Goal: Transaction & Acquisition: Purchase product/service

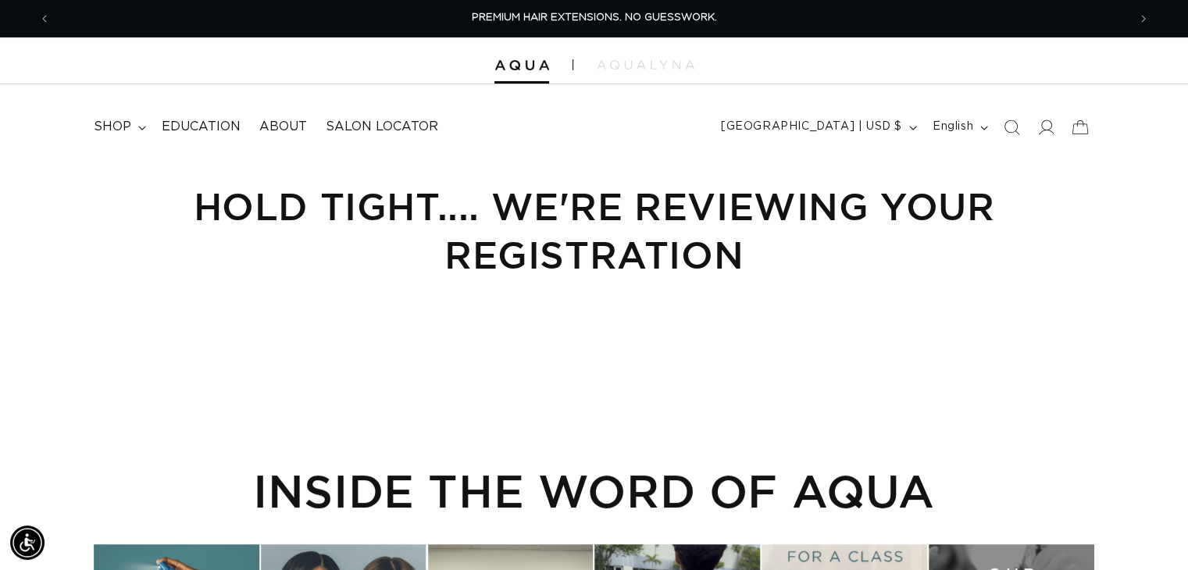
scroll to position [0, 2154]
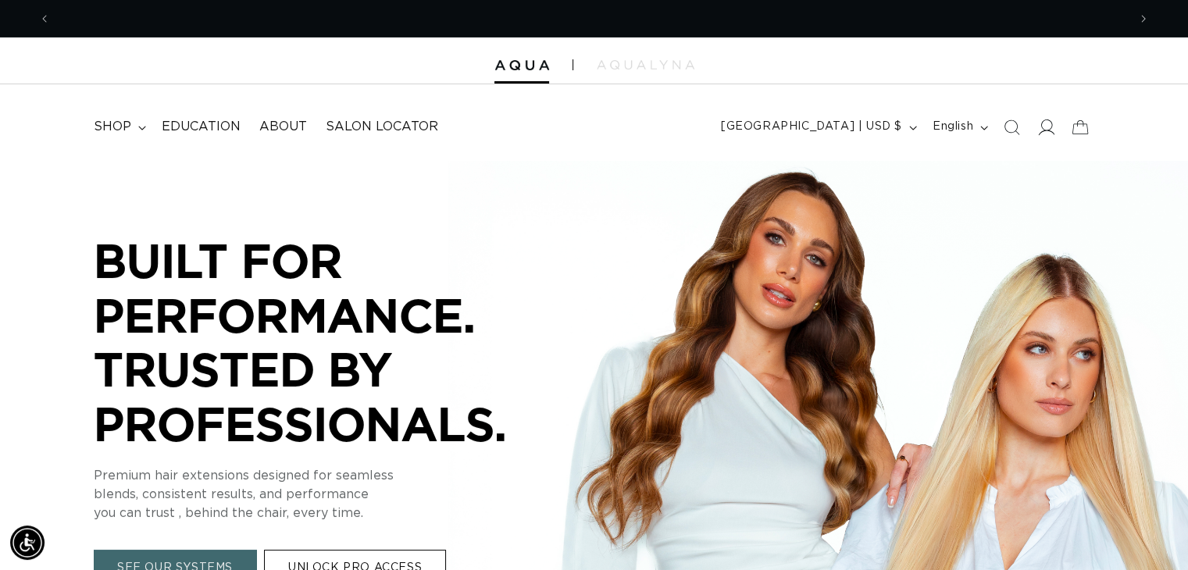
scroll to position [0, 2154]
click at [1044, 124] on icon at bounding box center [1045, 127] width 16 height 16
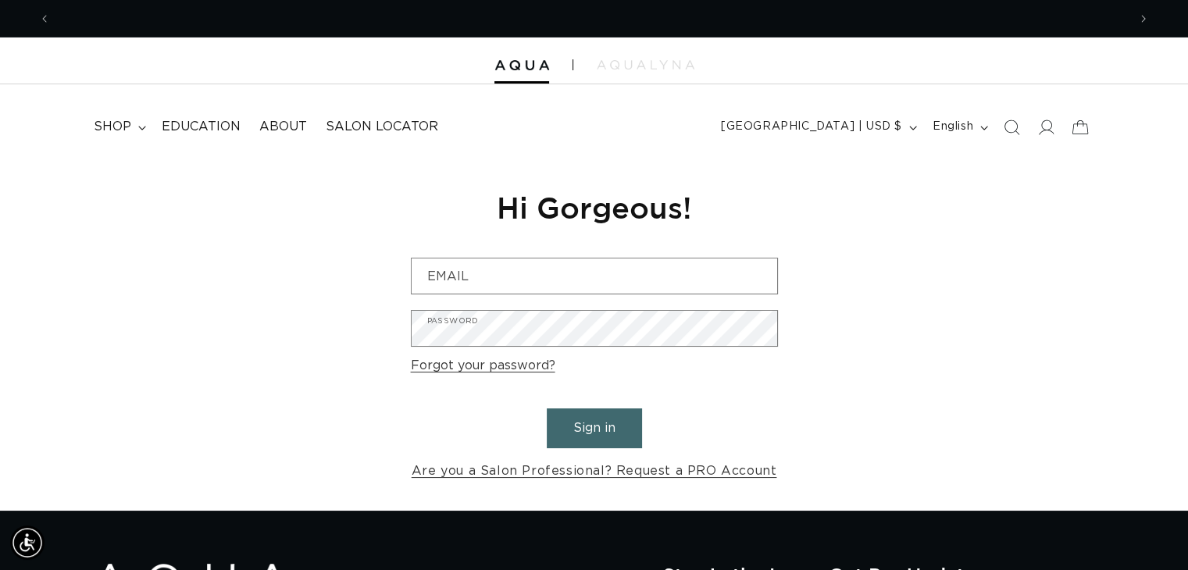
scroll to position [0, 1077]
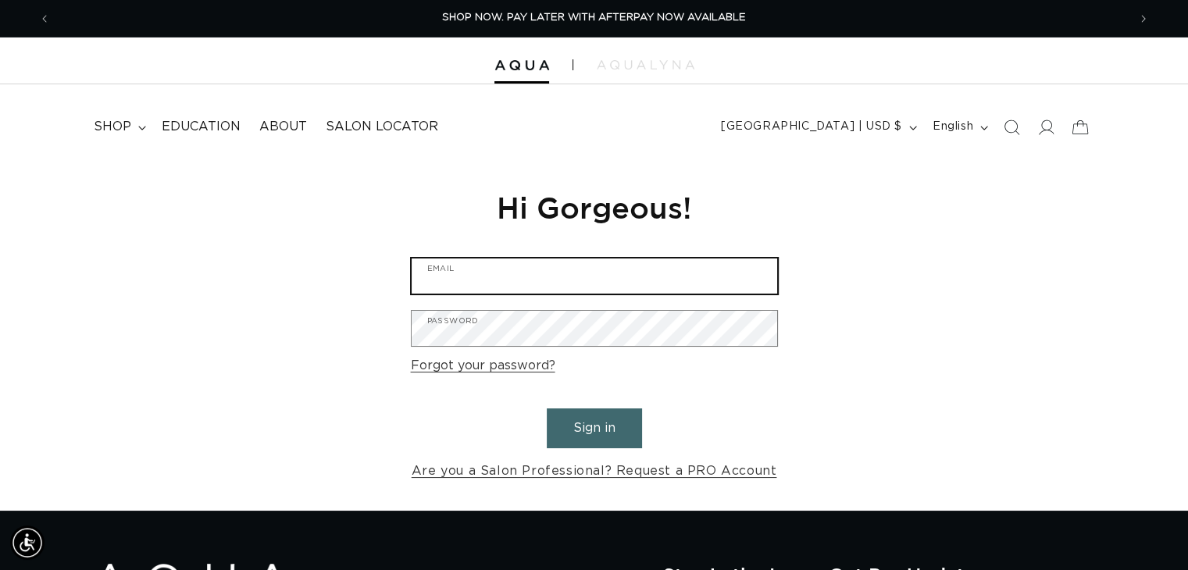
click at [453, 285] on input "Email" at bounding box center [595, 276] width 366 height 35
type input "Camcentee@gmail.com"
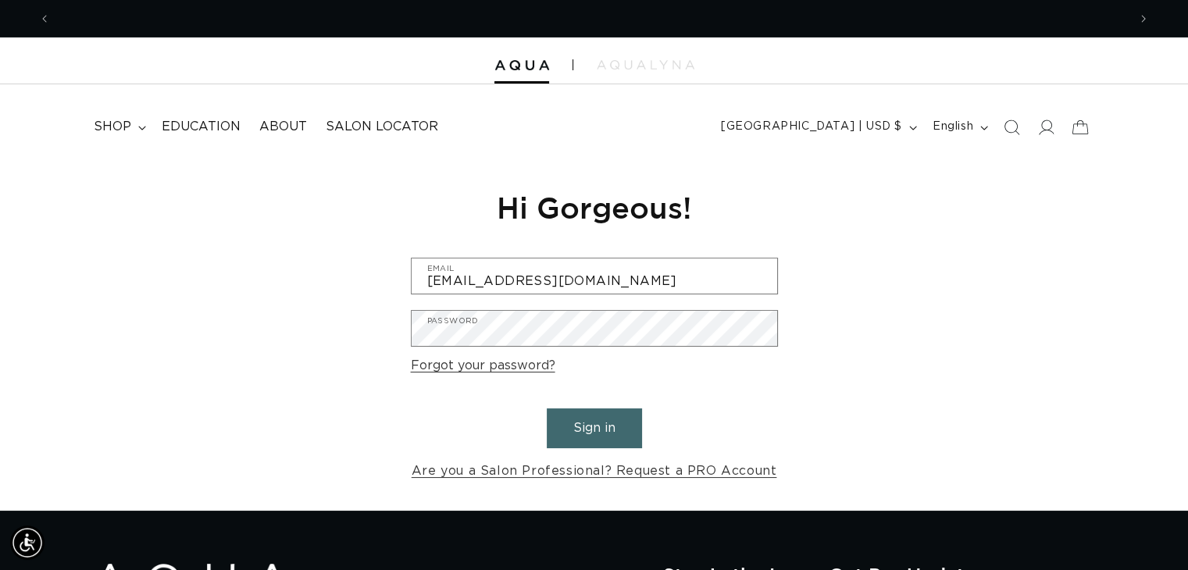
scroll to position [0, 0]
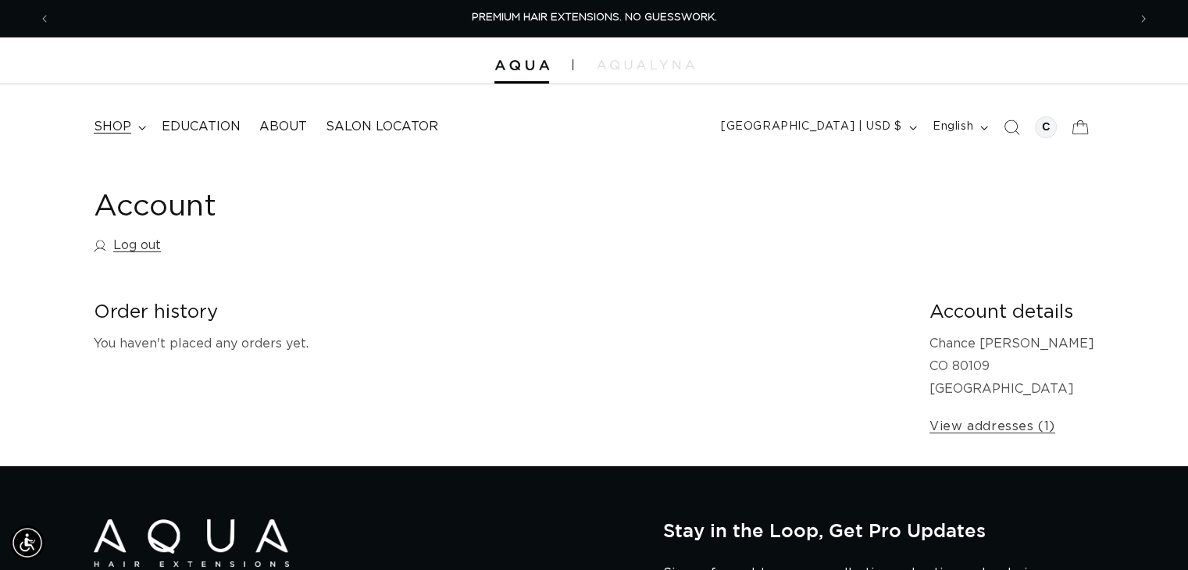
click at [137, 124] on summary "shop" at bounding box center [118, 126] width 68 height 35
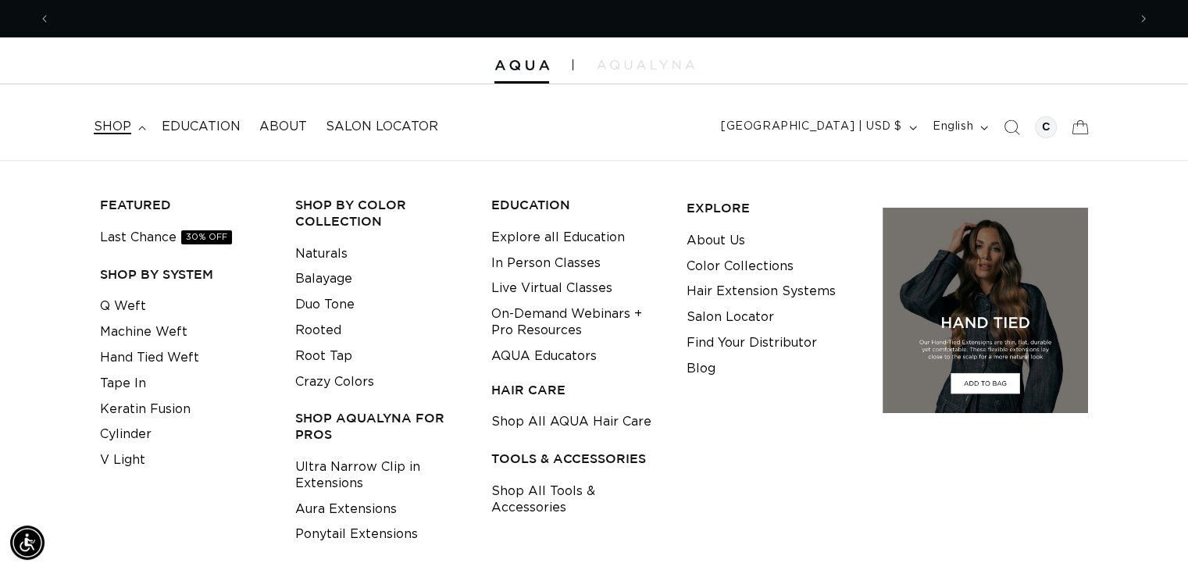
scroll to position [0, 2154]
click at [130, 307] on link "Q Weft" at bounding box center [123, 307] width 46 height 26
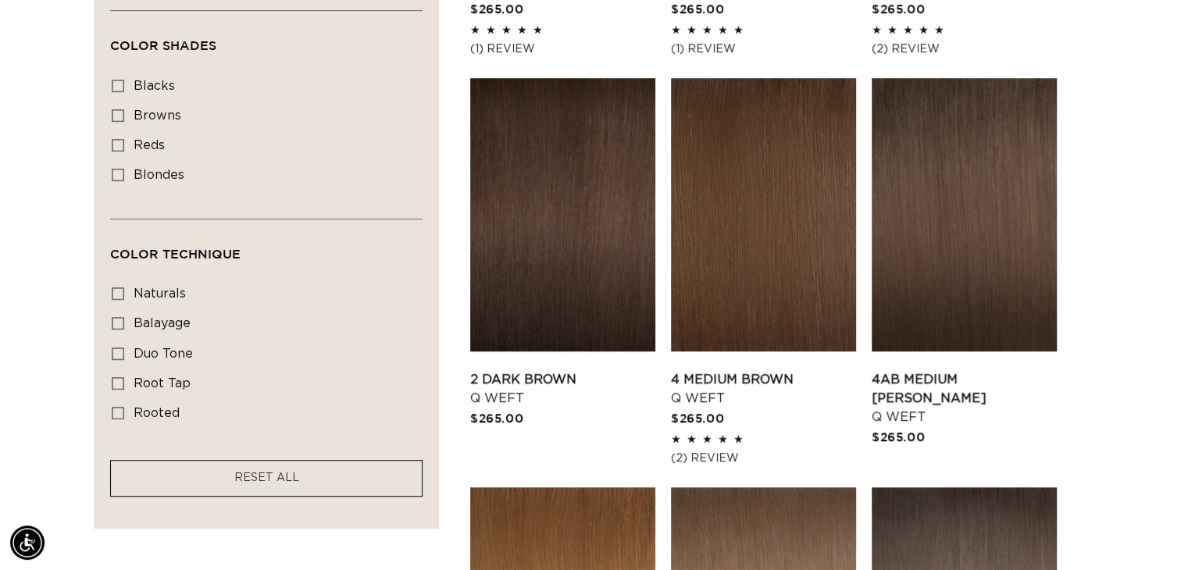
scroll to position [0, 1077]
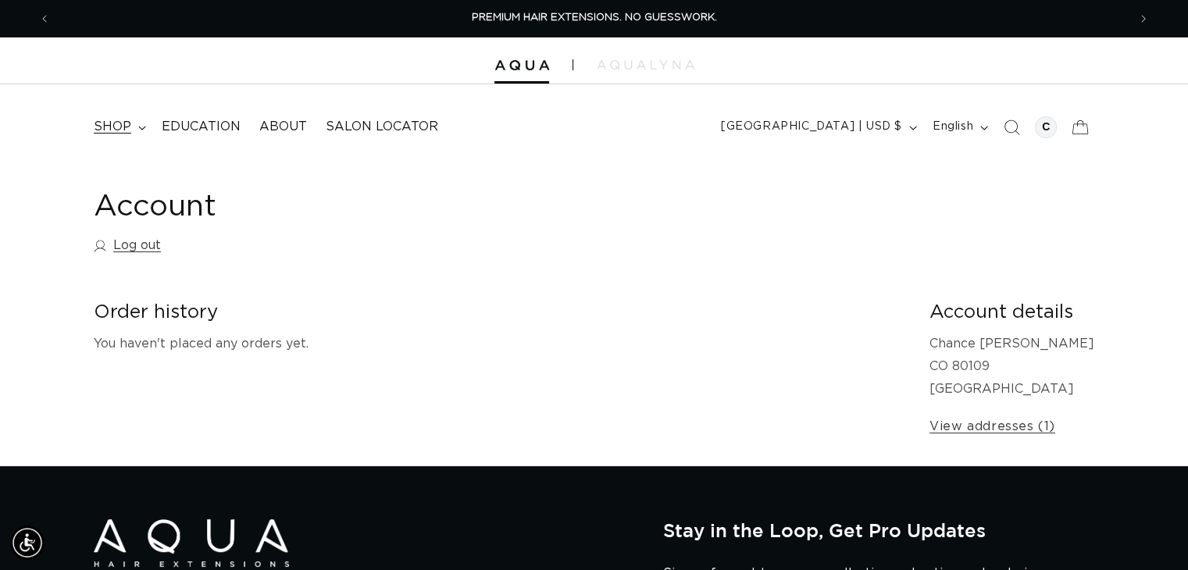
click at [104, 134] on span "shop" at bounding box center [112, 127] width 37 height 16
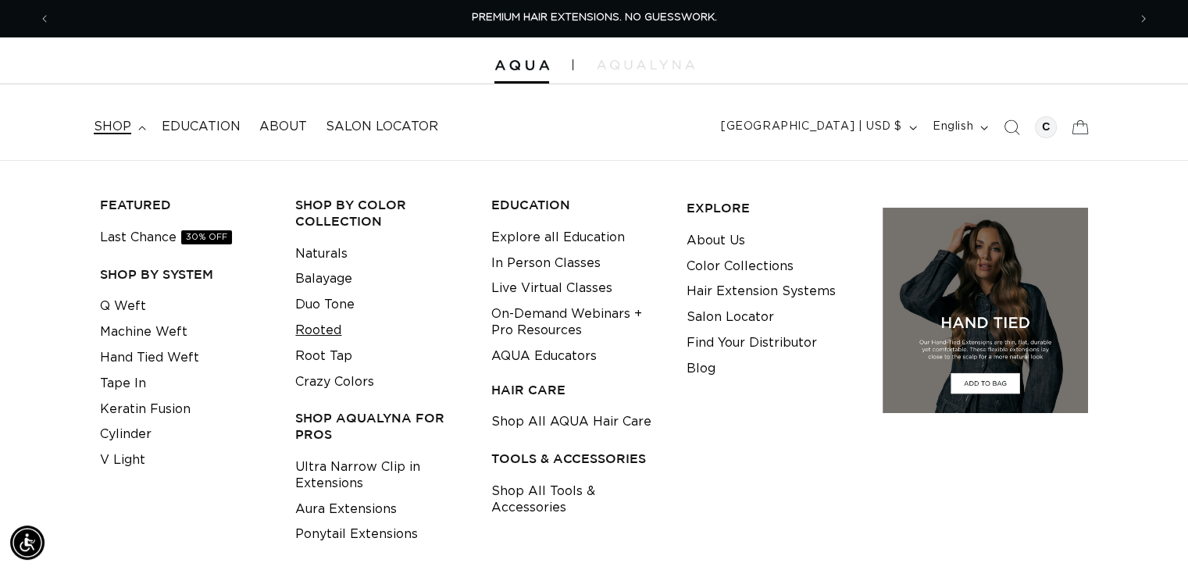
click at [319, 332] on link "Rooted" at bounding box center [318, 331] width 46 height 26
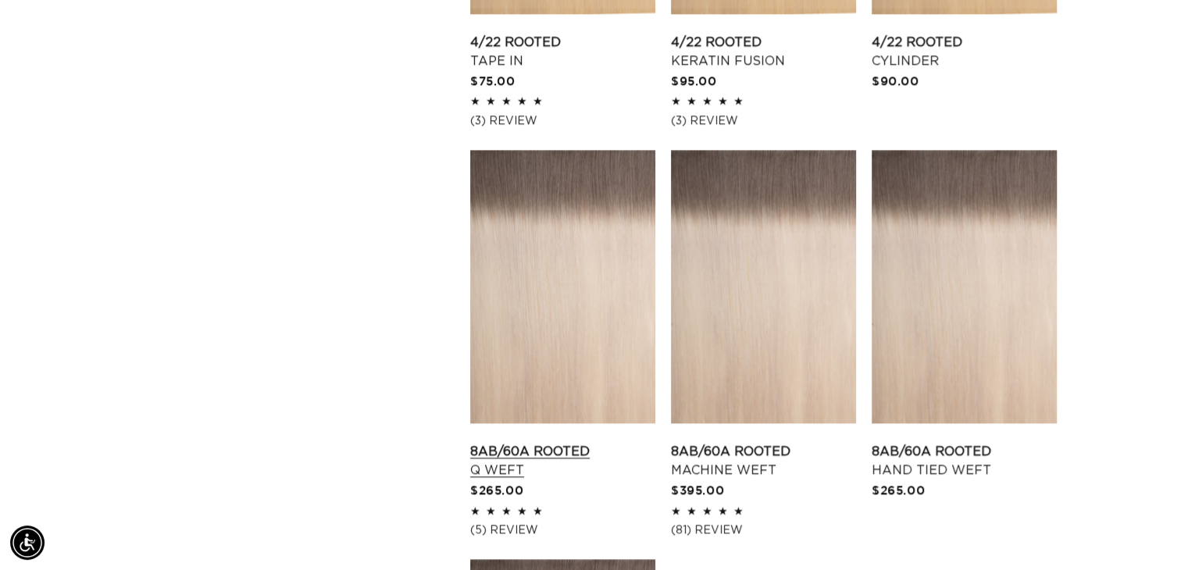
scroll to position [0, 2154]
click at [536, 442] on link "8AB/60A Rooted Q Weft" at bounding box center [562, 460] width 185 height 37
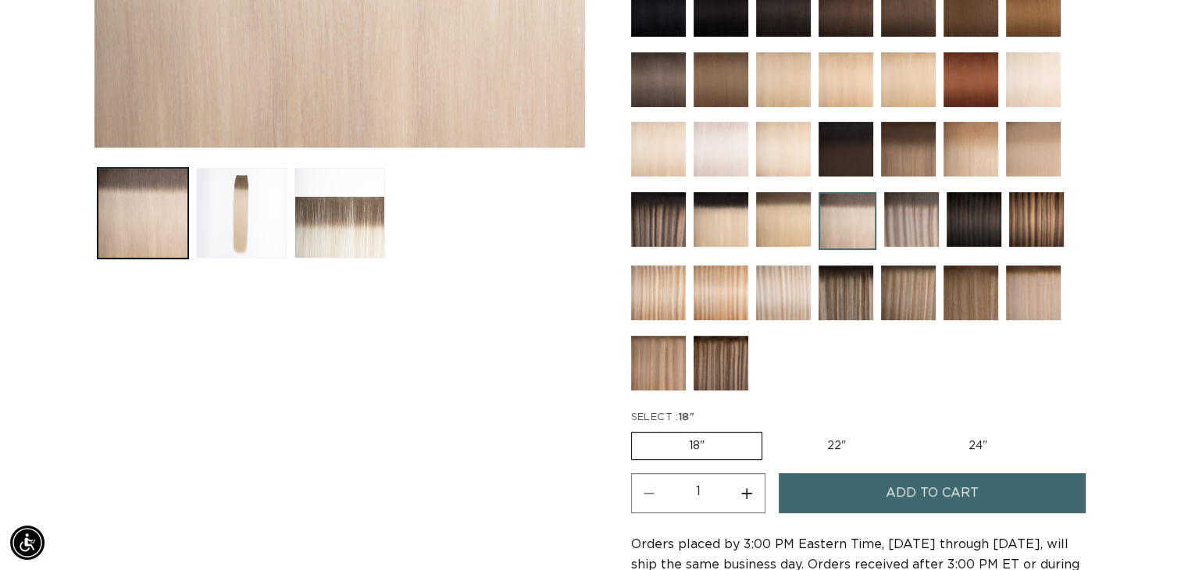
click at [959, 483] on span "Add to cart" at bounding box center [932, 493] width 93 height 40
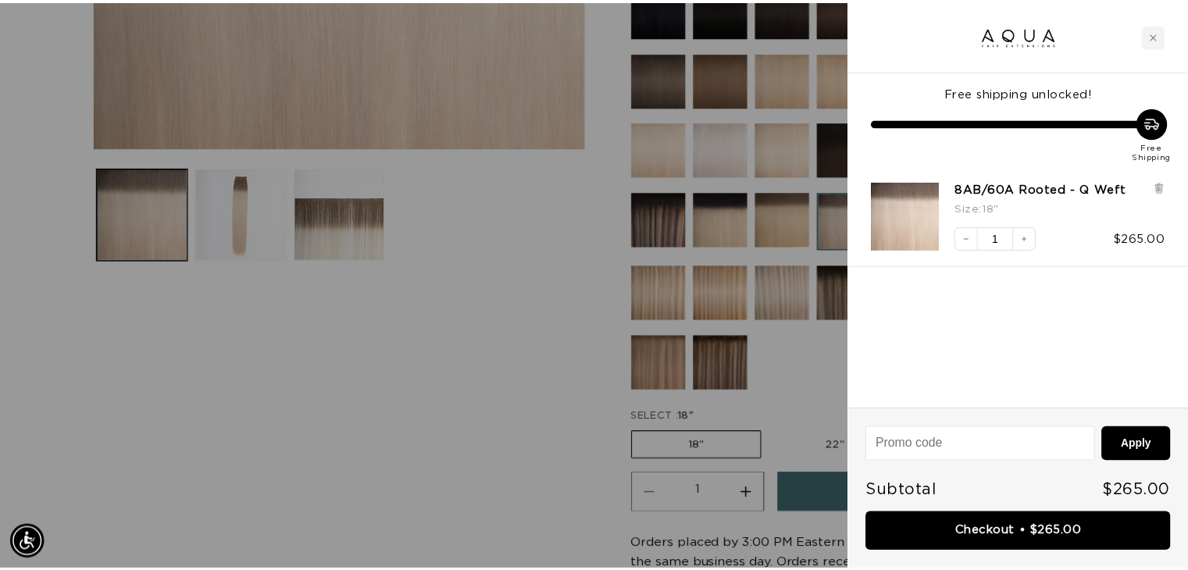
scroll to position [0, 1089]
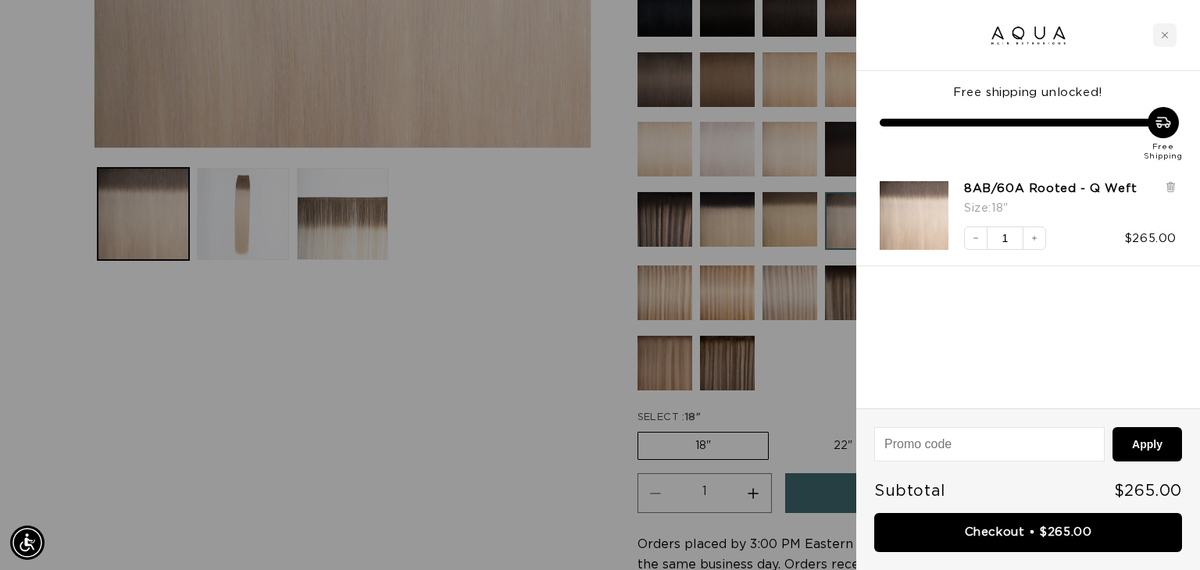
click at [617, 418] on div at bounding box center [600, 285] width 1200 height 570
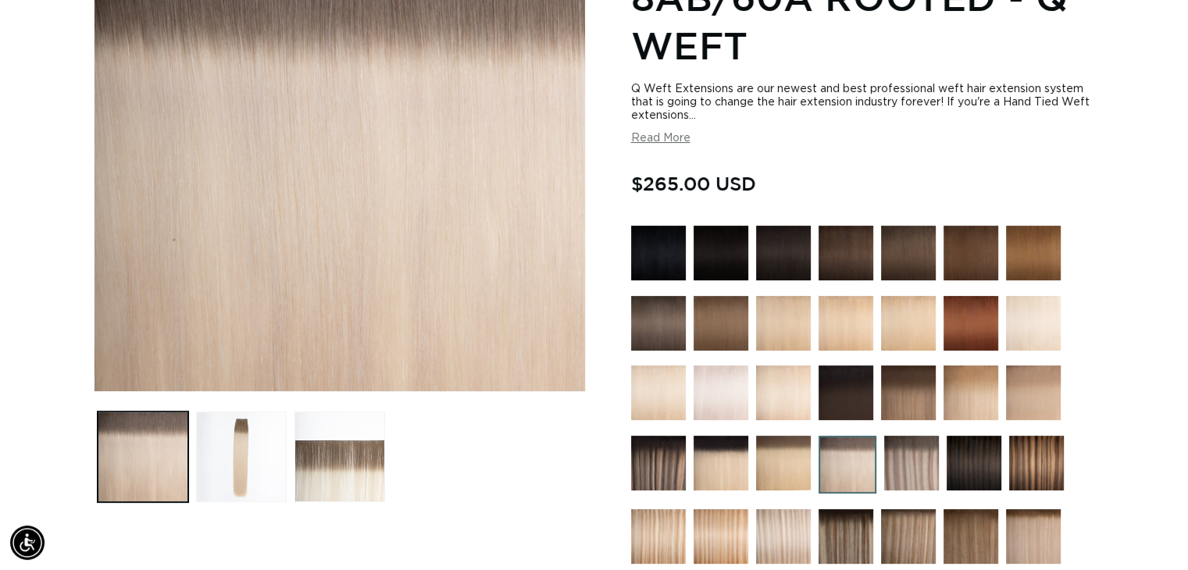
scroll to position [0, 2154]
click at [726, 480] on img at bounding box center [721, 463] width 55 height 55
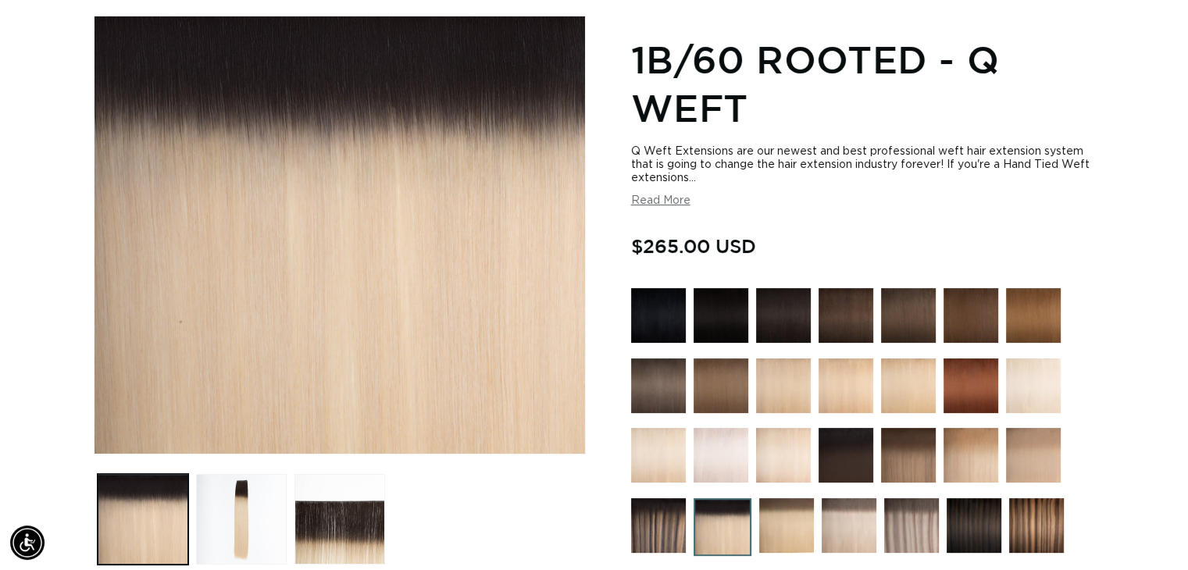
scroll to position [216, 0]
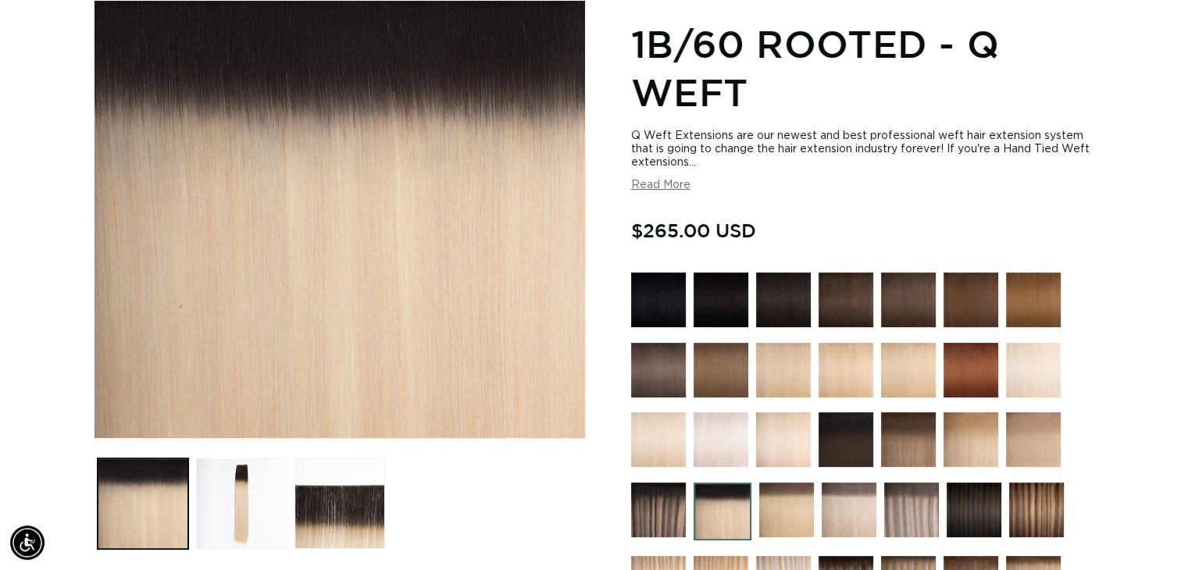
click at [784, 365] on img at bounding box center [783, 370] width 55 height 55
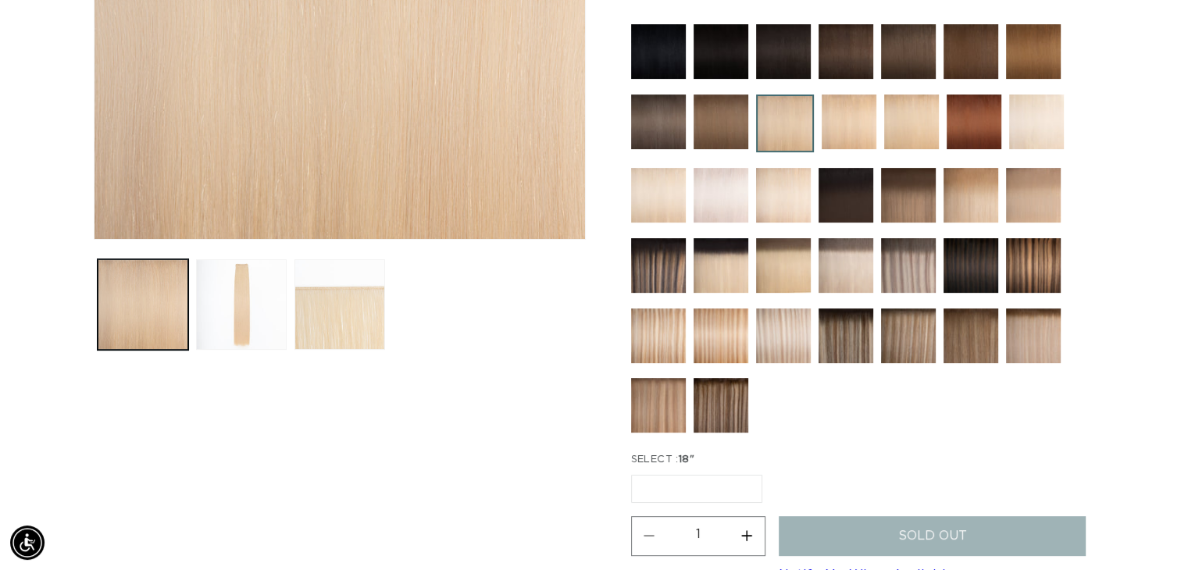
click at [1015, 129] on img at bounding box center [1036, 122] width 55 height 55
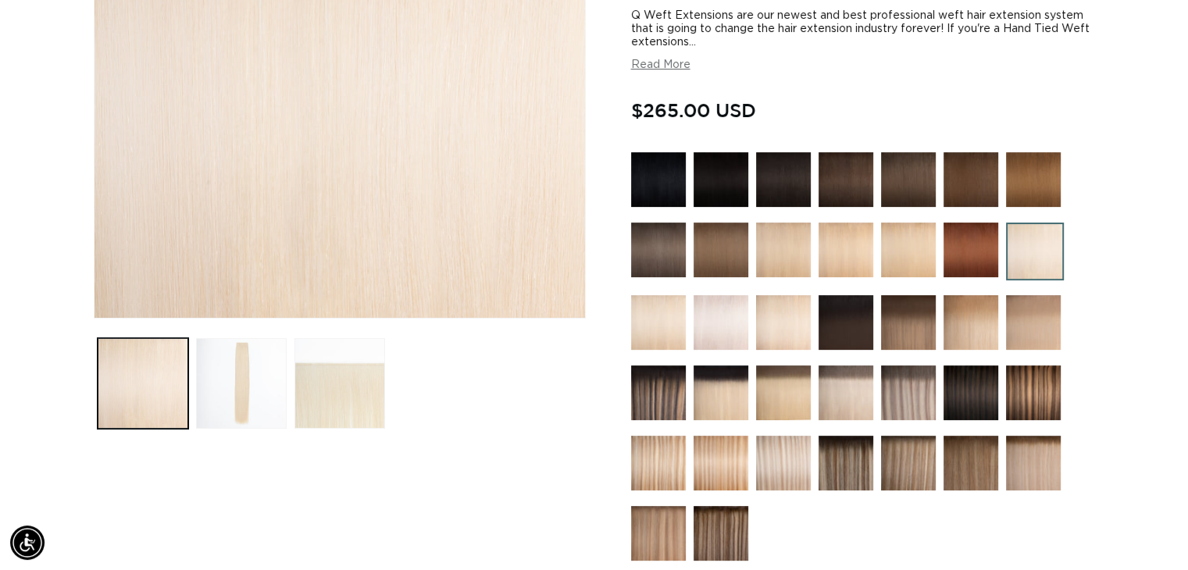
scroll to position [0, 1077]
click at [666, 309] on img at bounding box center [658, 322] width 55 height 55
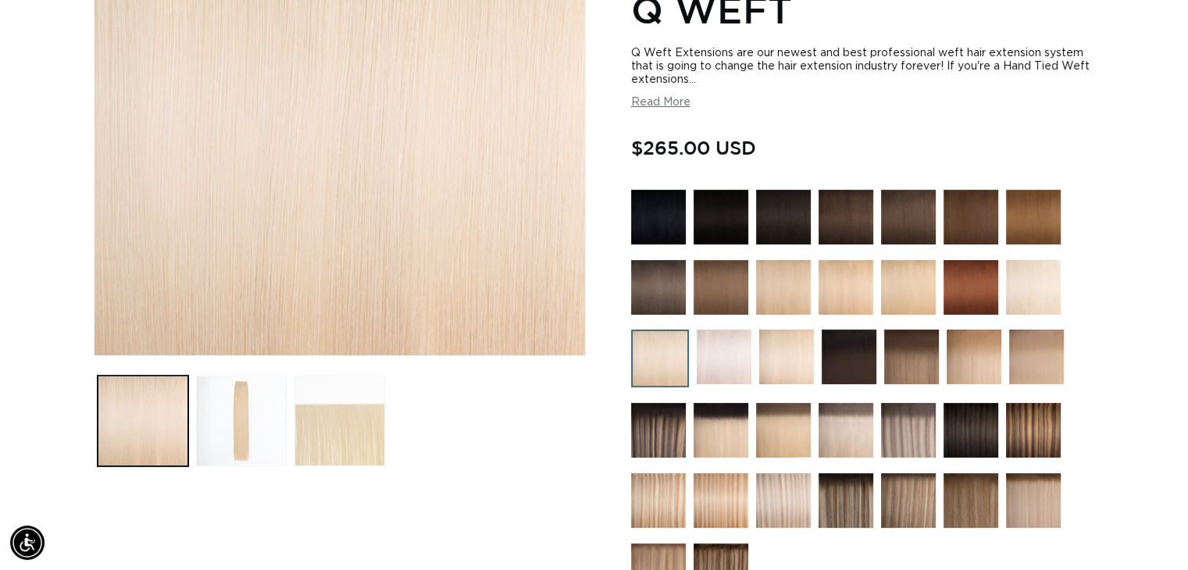
scroll to position [305, 0]
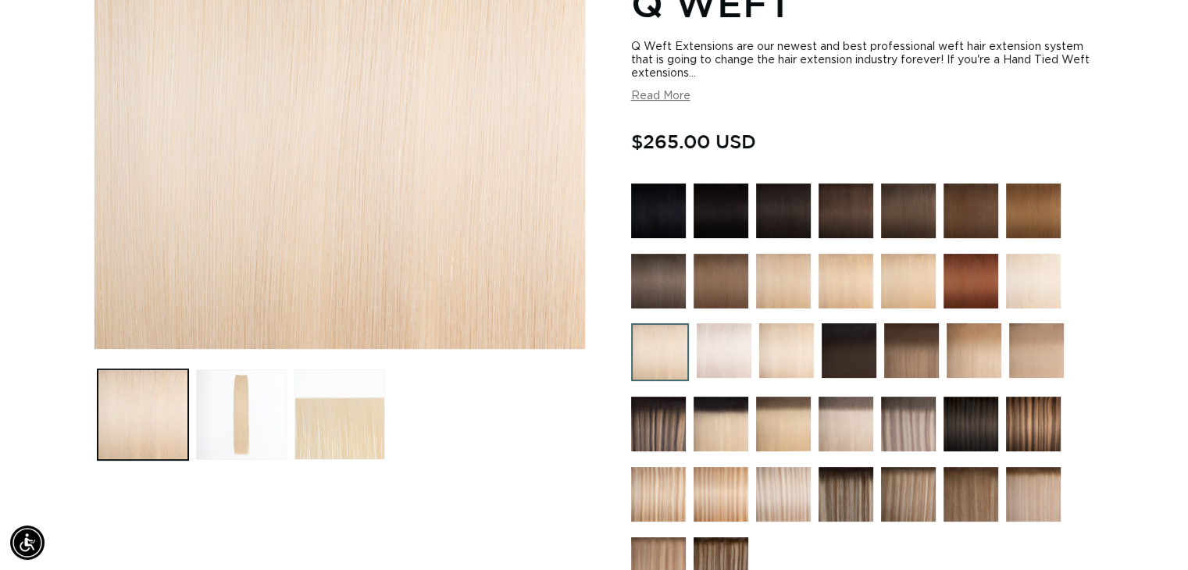
click at [777, 401] on img at bounding box center [783, 424] width 55 height 55
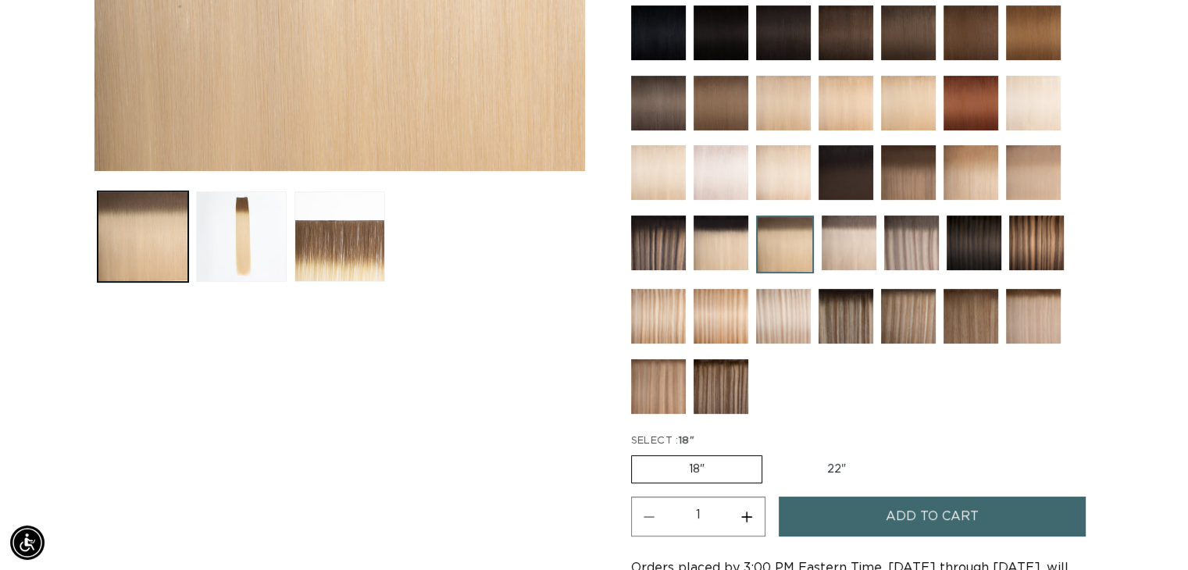
scroll to position [0, 1077]
click at [1044, 305] on img at bounding box center [1033, 316] width 55 height 55
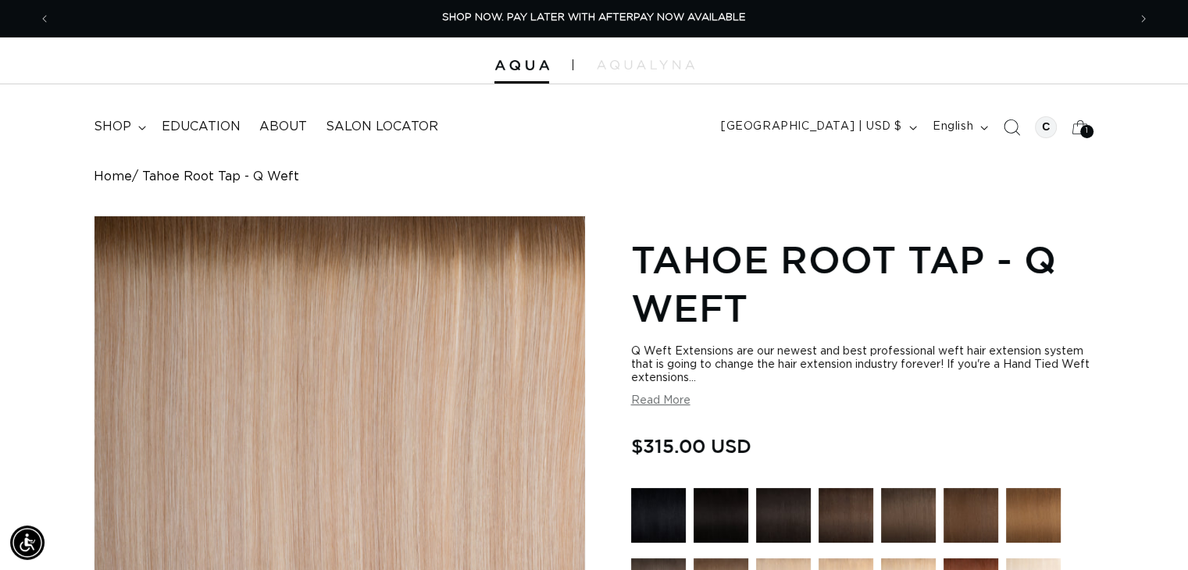
click at [1002, 123] on span "Search" at bounding box center [1011, 127] width 34 height 34
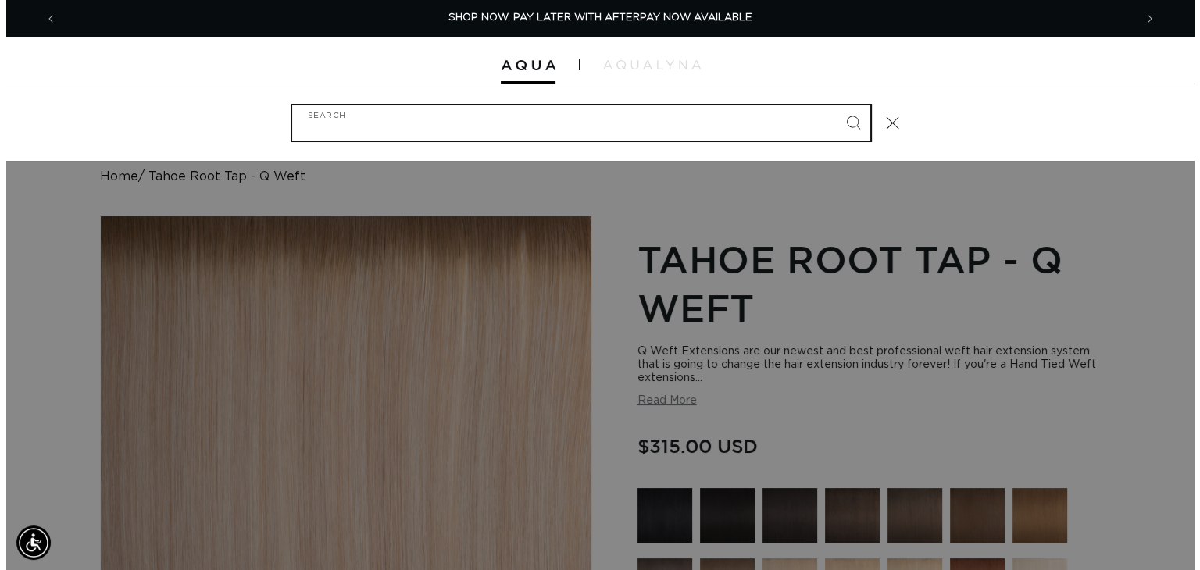
scroll to position [0, 1089]
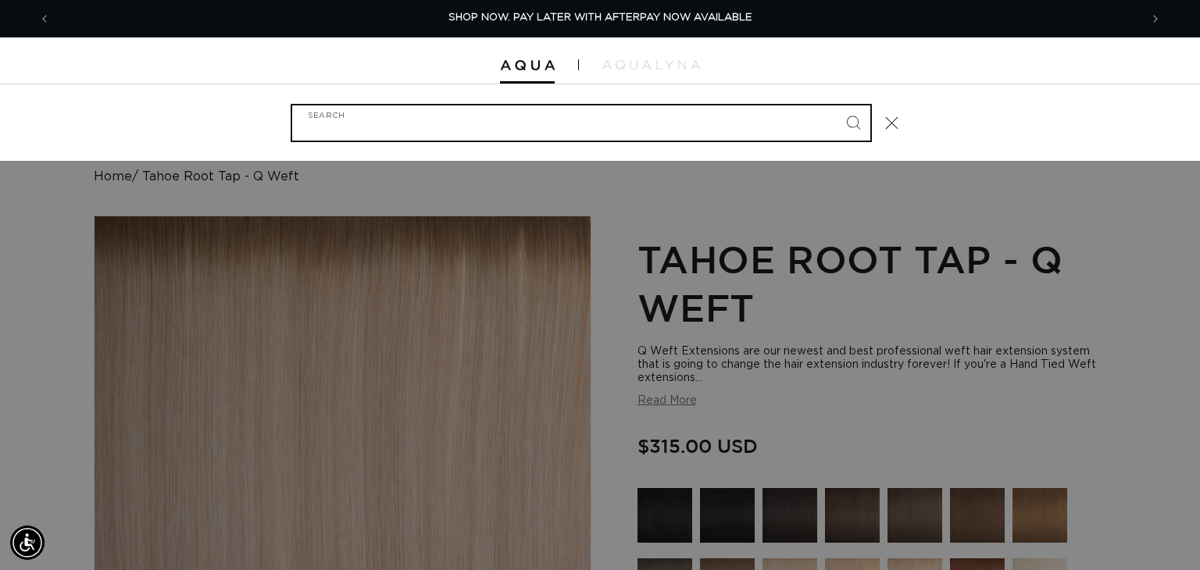
click at [548, 111] on input "Search" at bounding box center [581, 122] width 578 height 35
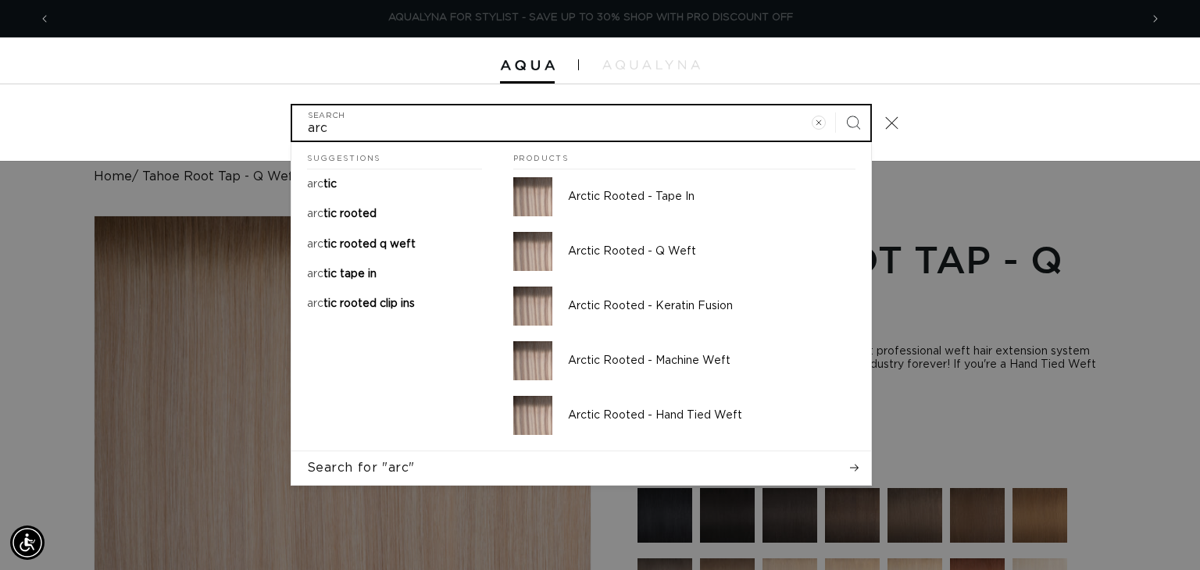
scroll to position [0, 0]
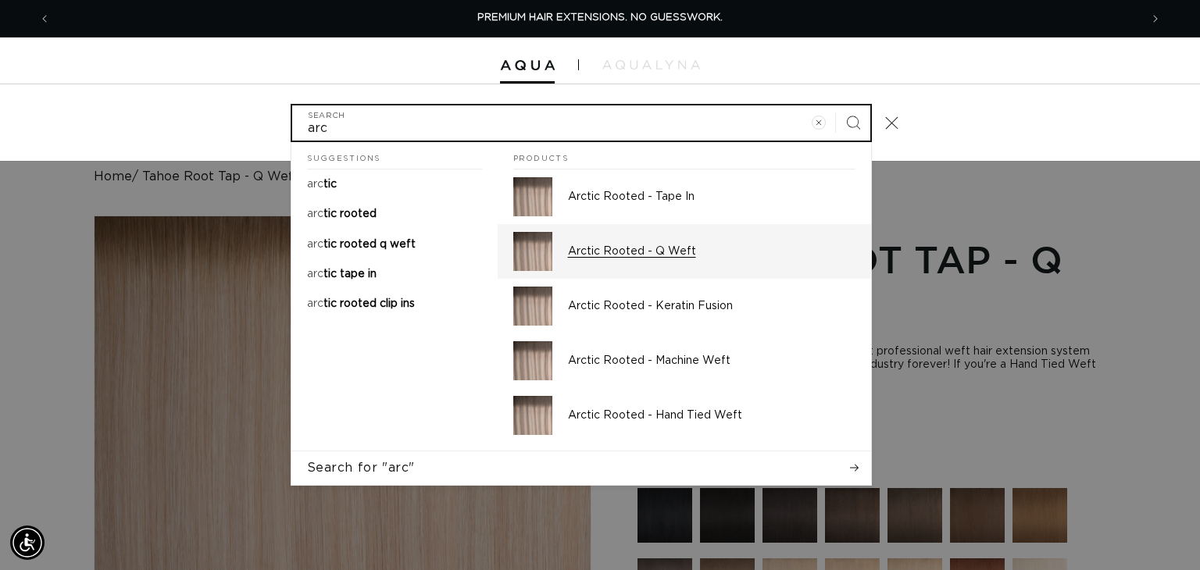
type input "arc"
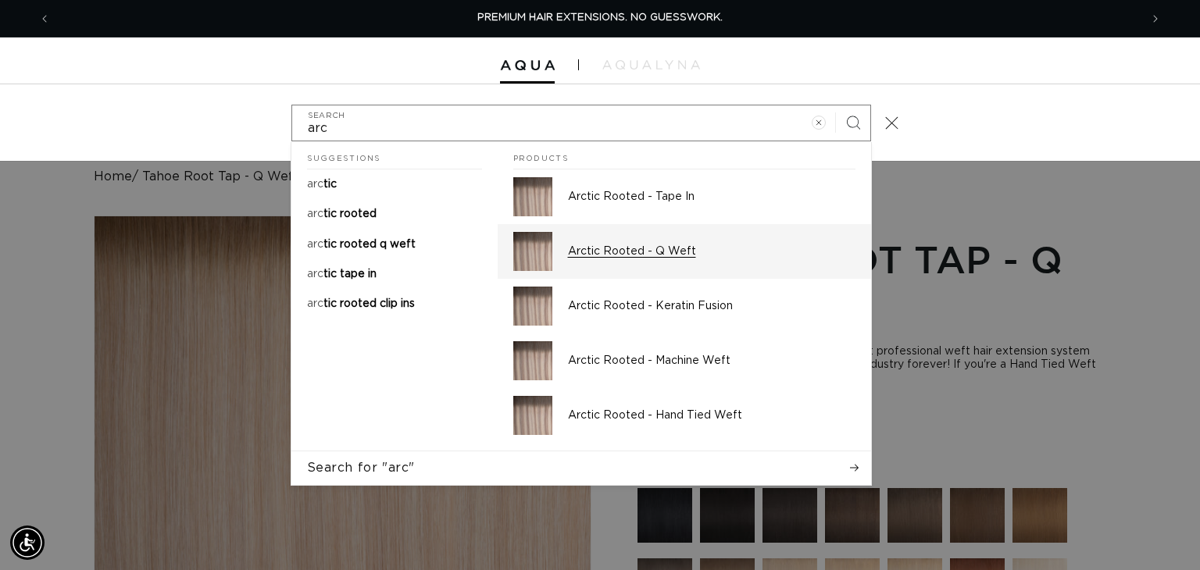
click at [570, 253] on p "Arctic Rooted - Q Weft" at bounding box center [711, 251] width 287 height 14
